Goal: Task Accomplishment & Management: Complete application form

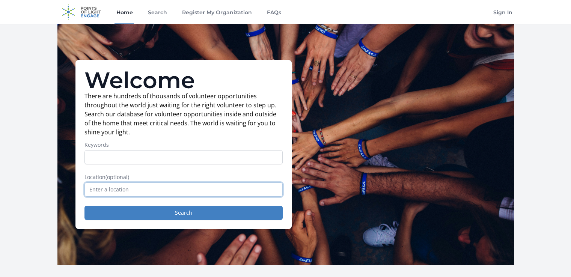
click at [117, 190] on input "text" at bounding box center [183, 189] width 198 height 14
type input "Jacksonville, FL, USA"
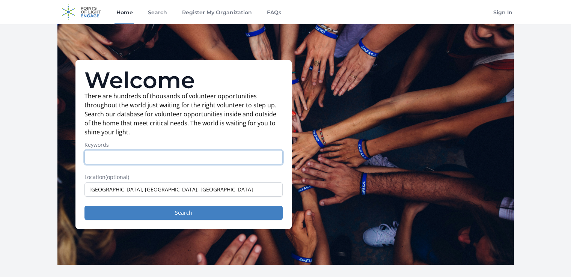
click at [143, 158] on input "Keywords" at bounding box center [183, 157] width 198 height 14
type input "group volunteer"
click at [84, 206] on button "Search" at bounding box center [183, 213] width 198 height 14
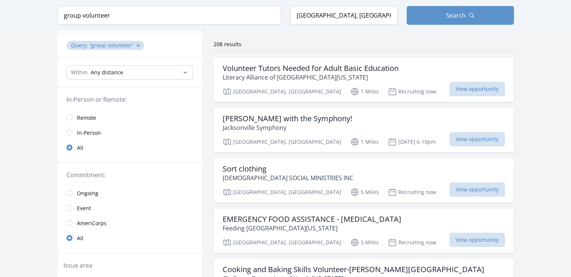
scroll to position [53, 0]
click at [350, 218] on h3 "EMERGENCY FOOD ASSISTANCE - [MEDICAL_DATA]" at bounding box center [312, 218] width 179 height 9
click at [314, 223] on p "Feeding [GEOGRAPHIC_DATA][US_STATE]" at bounding box center [312, 227] width 179 height 9
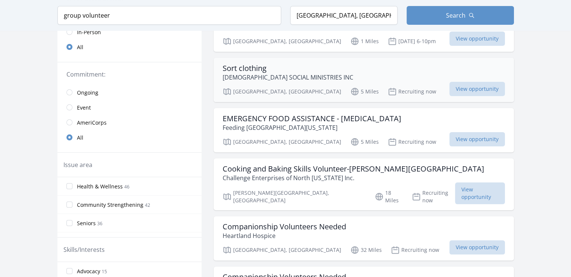
scroll to position [153, 0]
click at [449, 83] on span "View opportunity" at bounding box center [477, 88] width 56 height 14
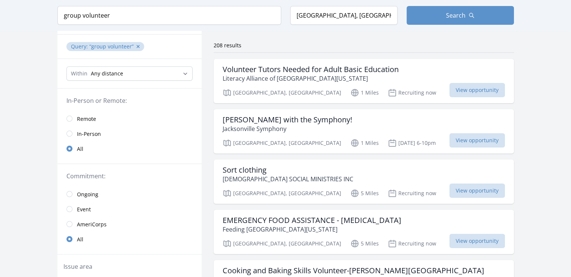
scroll to position [0, 0]
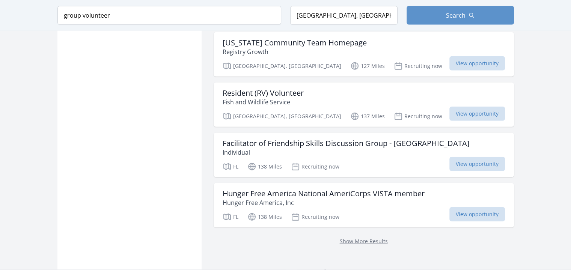
scroll to position [1899, 0]
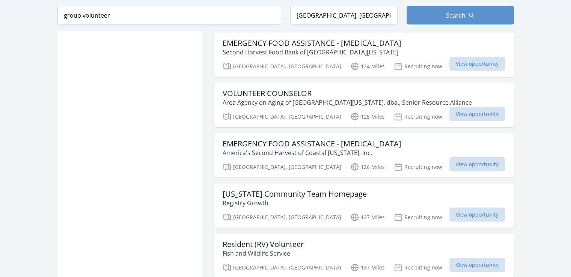
scroll to position [1690, 0]
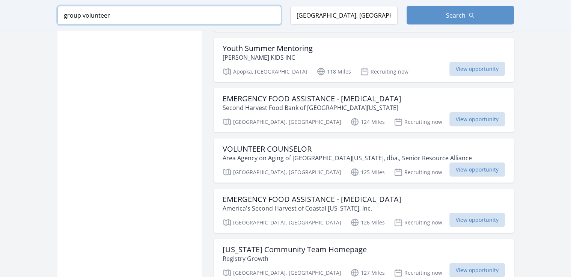
click at [114, 20] on input "group volunteer" at bounding box center [169, 15] width 224 height 19
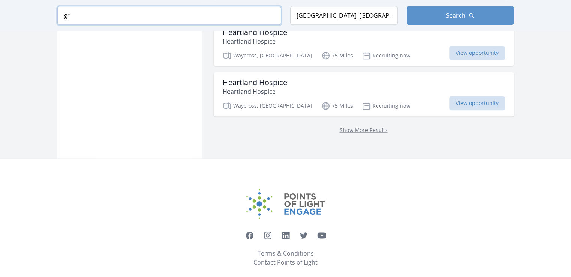
type input "g"
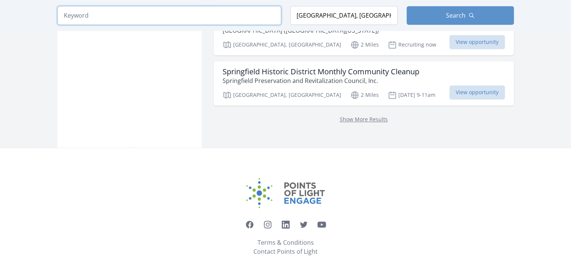
click button "submit" at bounding box center [0, 0] width 0 height 0
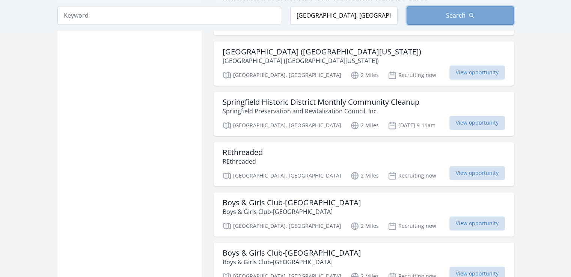
click at [423, 17] on button "Search" at bounding box center [460, 15] width 107 height 19
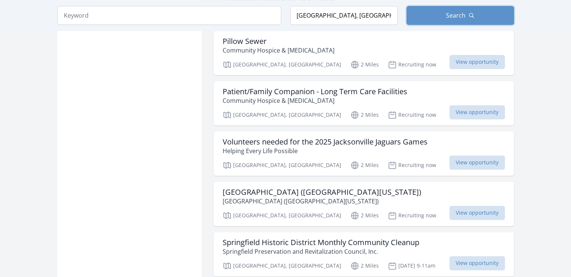
scroll to position [859, 0]
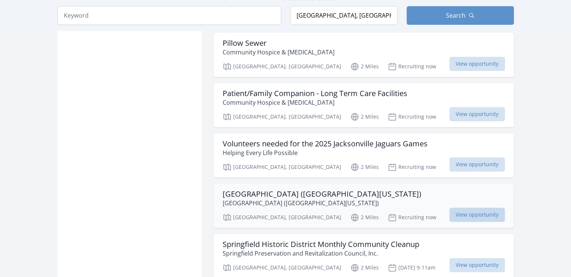
click at [479, 208] on span "View opportunity" at bounding box center [477, 215] width 56 height 14
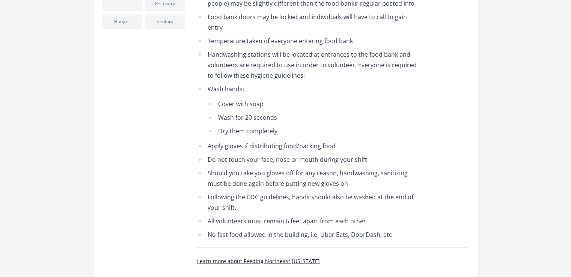
scroll to position [327, 0]
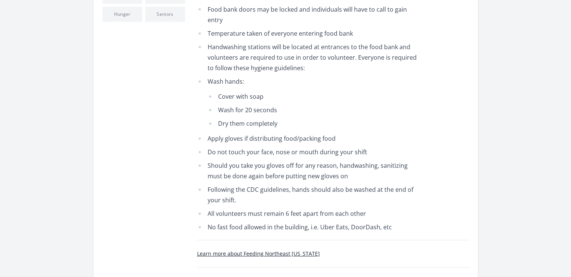
drag, startPoint x: 460, startPoint y: 194, endPoint x: 451, endPoint y: 217, distance: 24.3
click at [451, 240] on div "Learn more about Feeding Northeast [US_STATE] Posted with [DOMAIN_NAME] . Last …" at bounding box center [333, 262] width 272 height 44
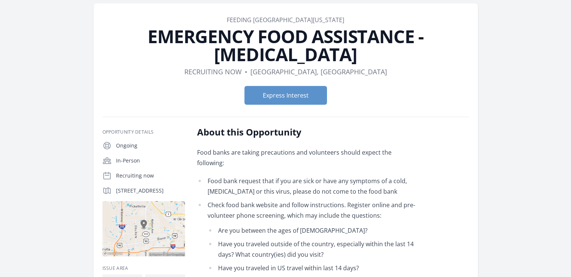
scroll to position [24, 0]
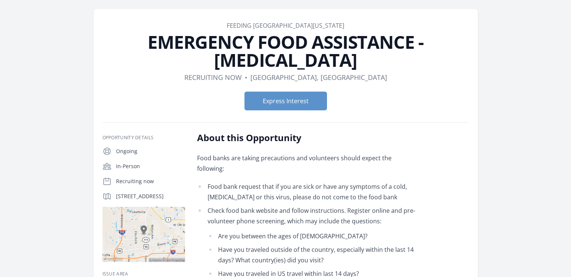
drag, startPoint x: 452, startPoint y: 187, endPoint x: 405, endPoint y: 125, distance: 77.3
click at [405, 132] on h2 "About this Opportunity" at bounding box center [307, 138] width 220 height 12
drag, startPoint x: 116, startPoint y: 178, endPoint x: 174, endPoint y: 193, distance: 60.1
click at [174, 193] on div "Ongoing In-Person Recruiting now 1116 Edgewood Ave N, Jacksonville, FL 32254" at bounding box center [143, 204] width 83 height 115
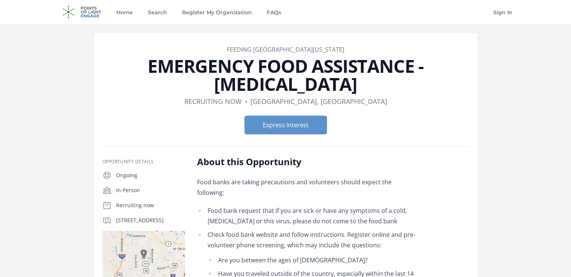
click at [329, 48] on link "Feeding [GEOGRAPHIC_DATA][US_STATE]" at bounding box center [286, 49] width 118 height 8
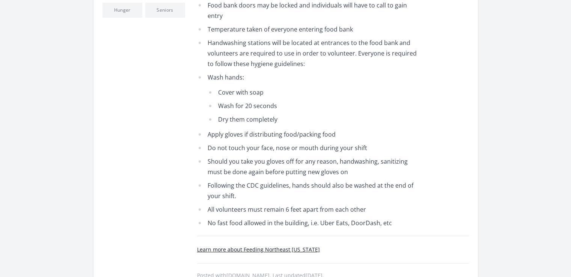
scroll to position [332, 0]
click at [228, 246] on link "Learn more about Feeding Northeast Florida" at bounding box center [258, 249] width 123 height 7
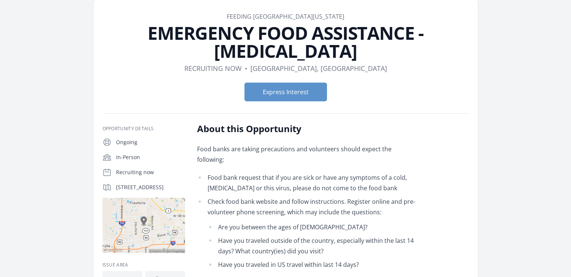
scroll to position [33, 0]
click at [268, 83] on button "Express Interest" at bounding box center [285, 92] width 83 height 19
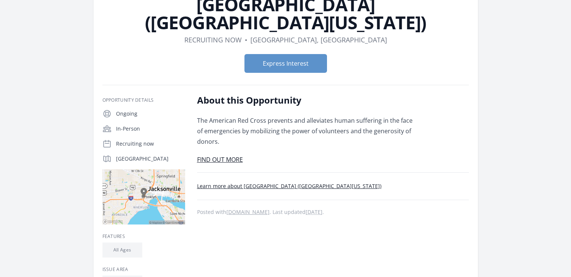
scroll to position [64, 0]
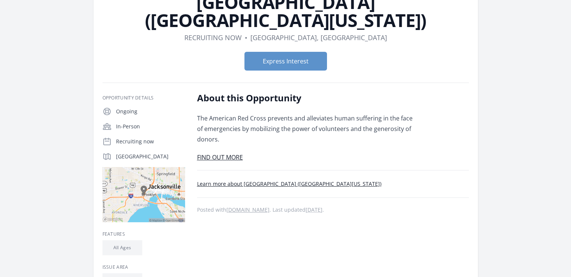
drag, startPoint x: 338, startPoint y: 181, endPoint x: 306, endPoint y: 145, distance: 47.4
click at [306, 145] on div "About this Opportunity The American Red Cross prevents and alleviates human suf…" at bounding box center [333, 196] width 272 height 208
click at [290, 52] on button "Express Interest" at bounding box center [285, 61] width 83 height 19
